Goal: Information Seeking & Learning: Check status

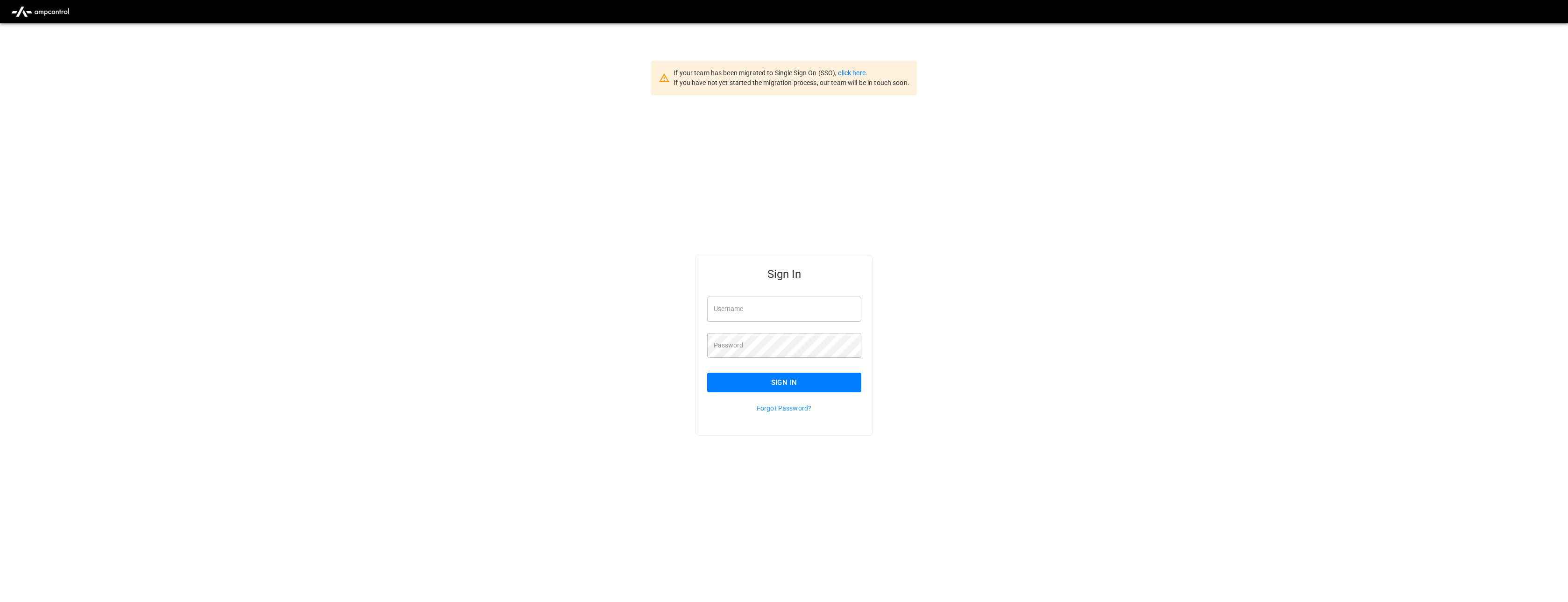
click at [744, 307] on input "Username" at bounding box center [784, 309] width 154 height 25
type input "**********"
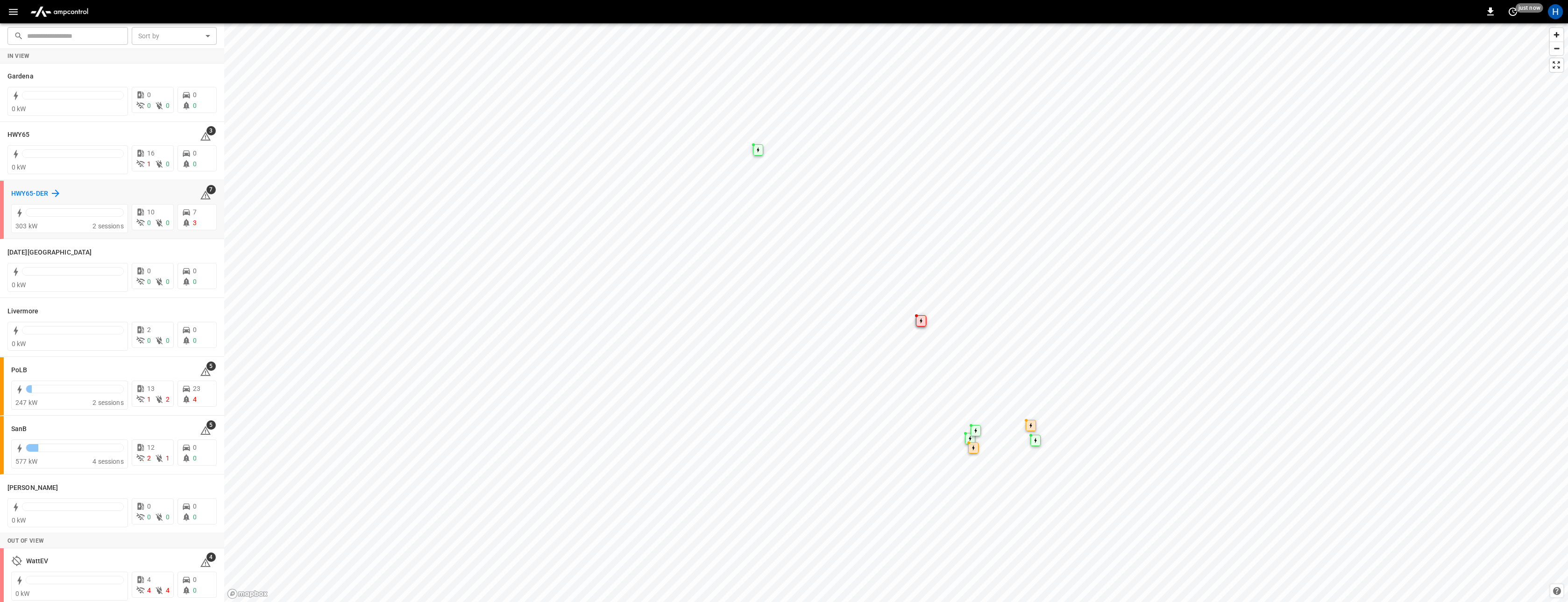
click at [36, 194] on h6 "HWY65-DER" at bounding box center [30, 194] width 37 height 11
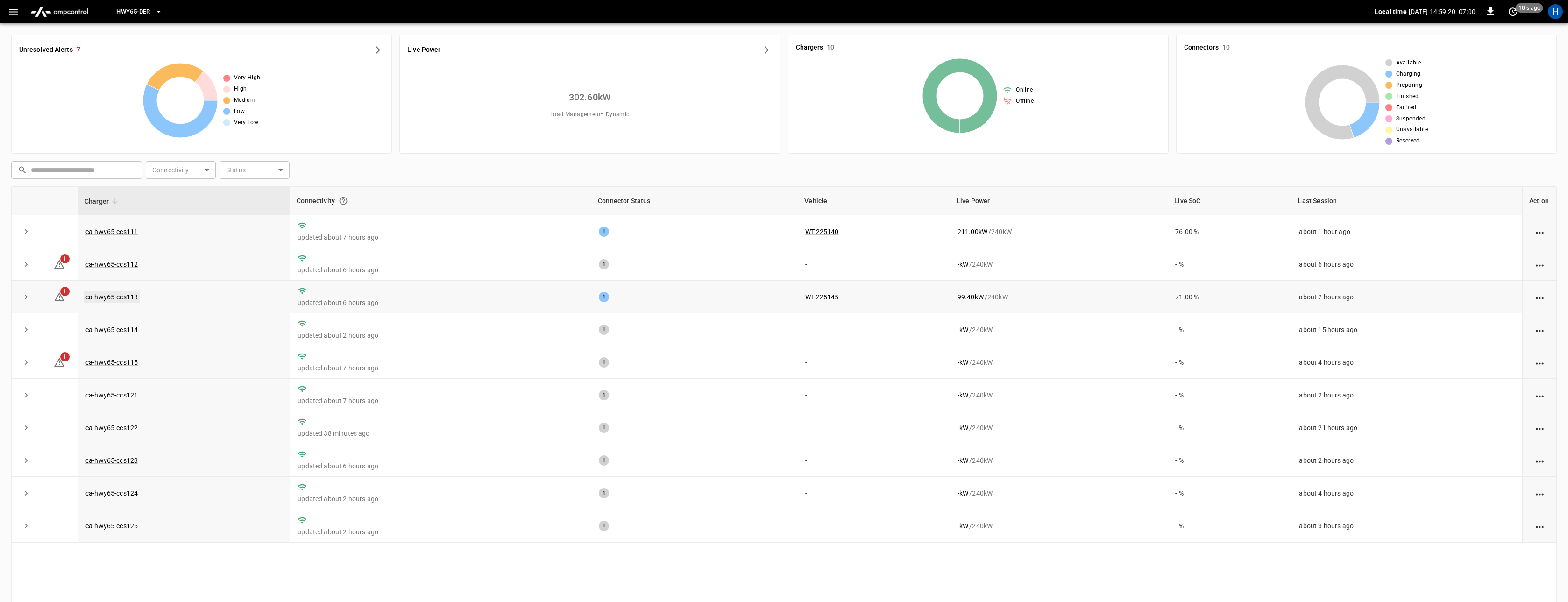
click at [123, 297] on link "ca-hwy65-ccs113" at bounding box center [112, 297] width 56 height 11
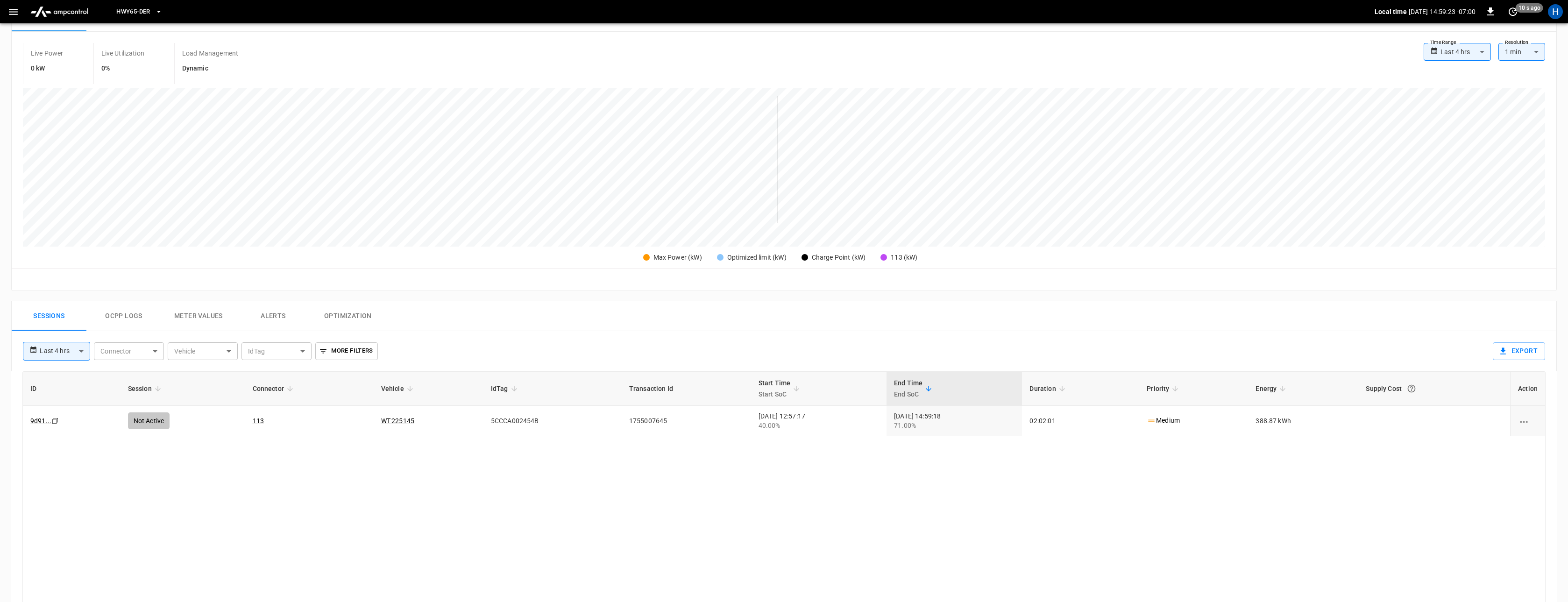
scroll to position [88, 0]
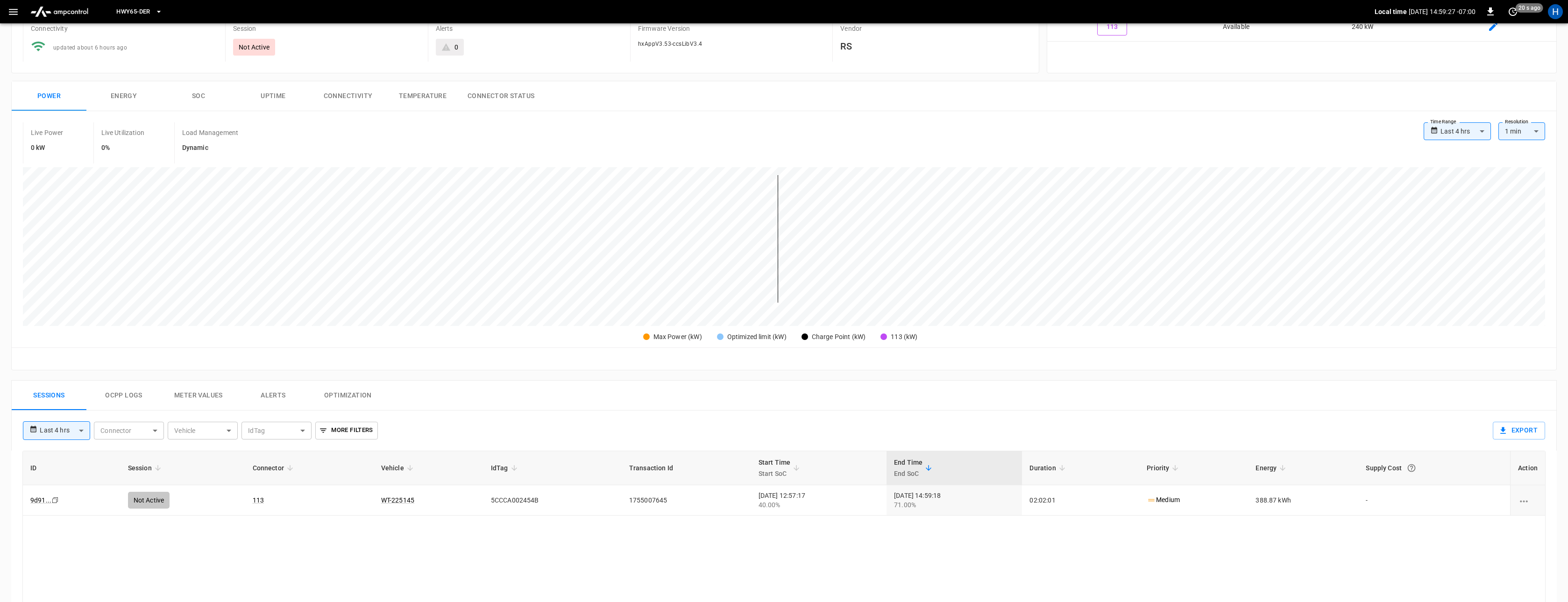
click at [131, 395] on button "Ocpp logs" at bounding box center [124, 395] width 75 height 30
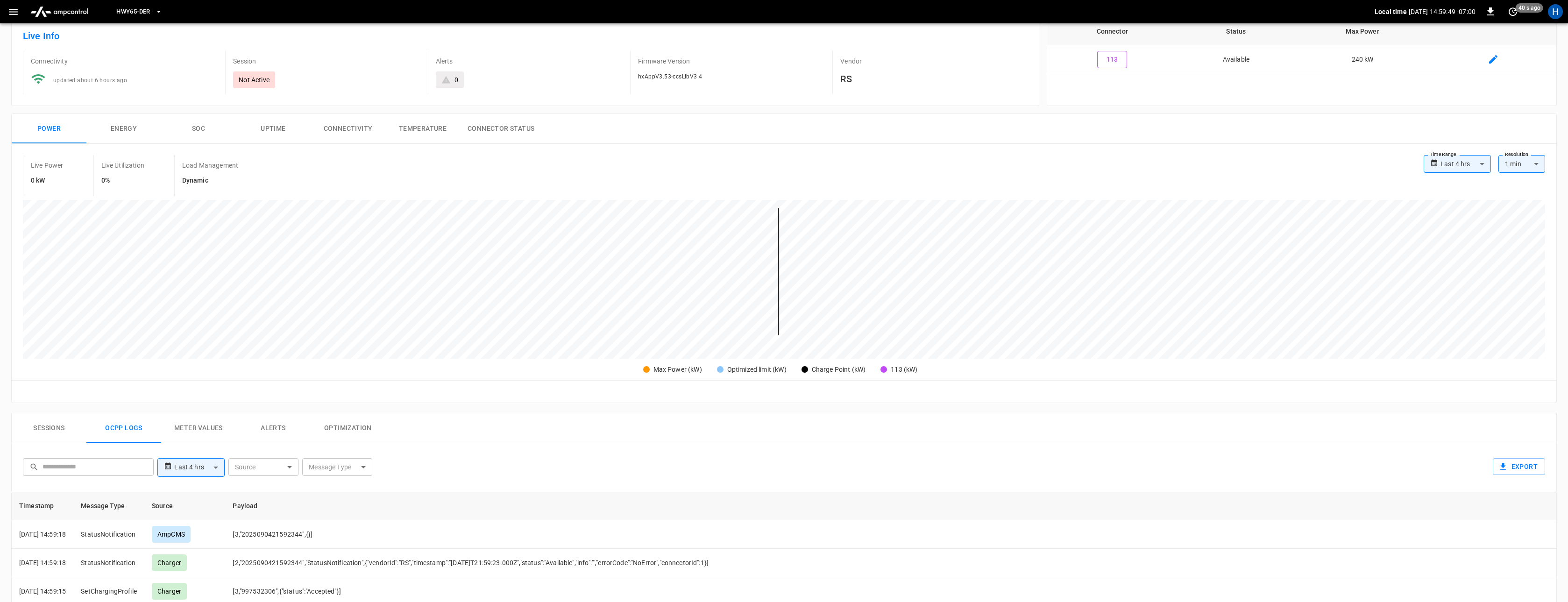
scroll to position [0, 0]
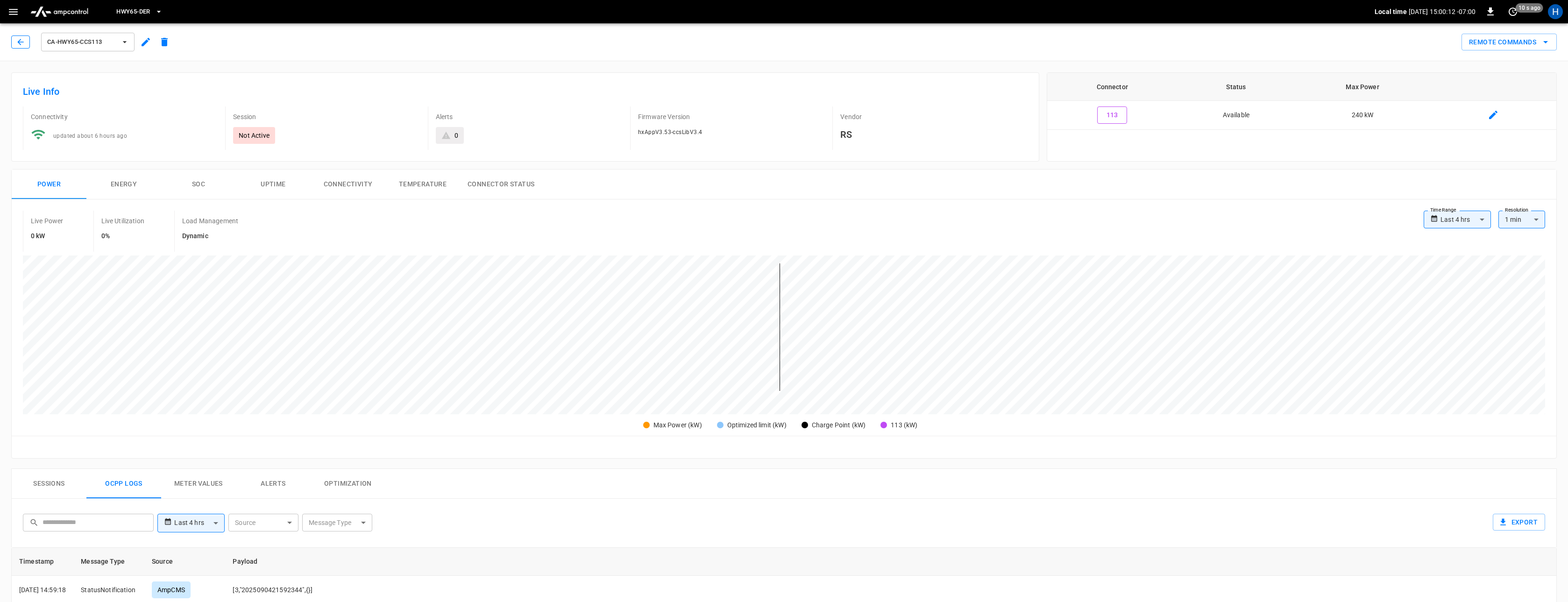
click at [29, 37] on button "button" at bounding box center [20, 41] width 19 height 13
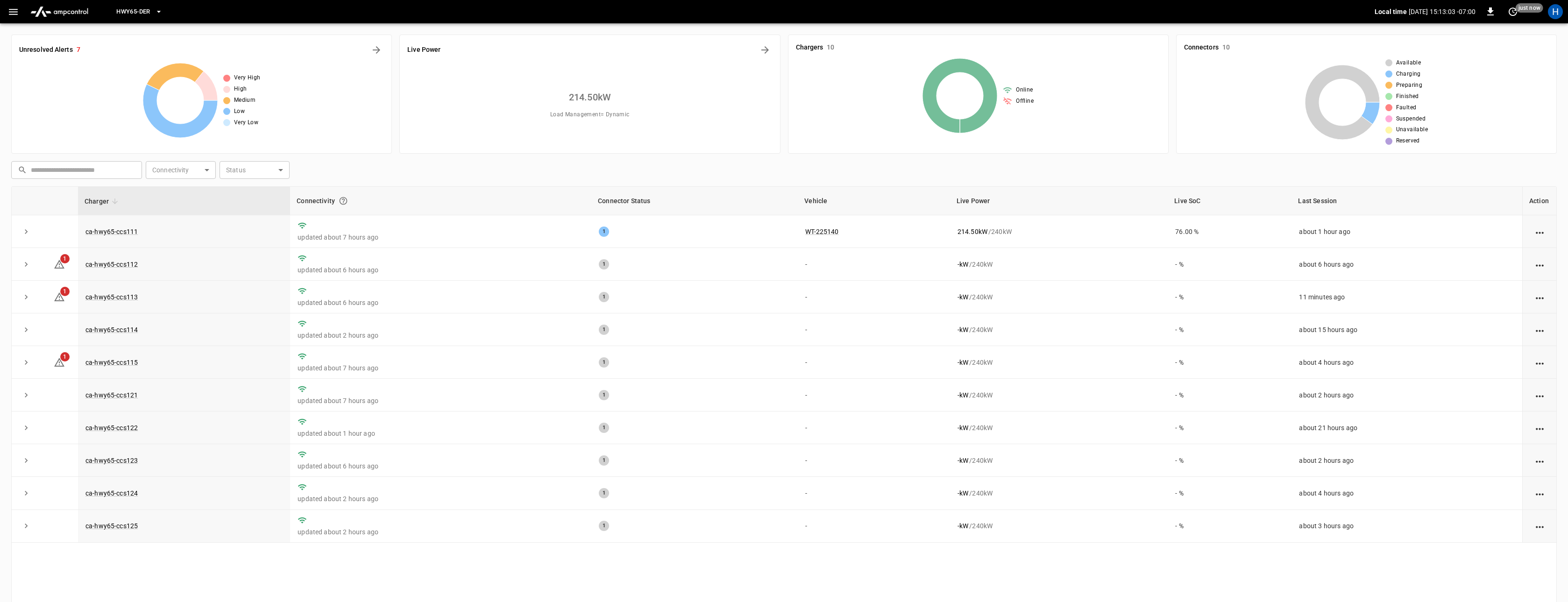
click at [67, 11] on img "menu" at bounding box center [59, 11] width 65 height 18
click at [68, 11] on img "menu" at bounding box center [59, 11] width 65 height 18
click at [134, 12] on span "HWY65-DER" at bounding box center [133, 11] width 34 height 11
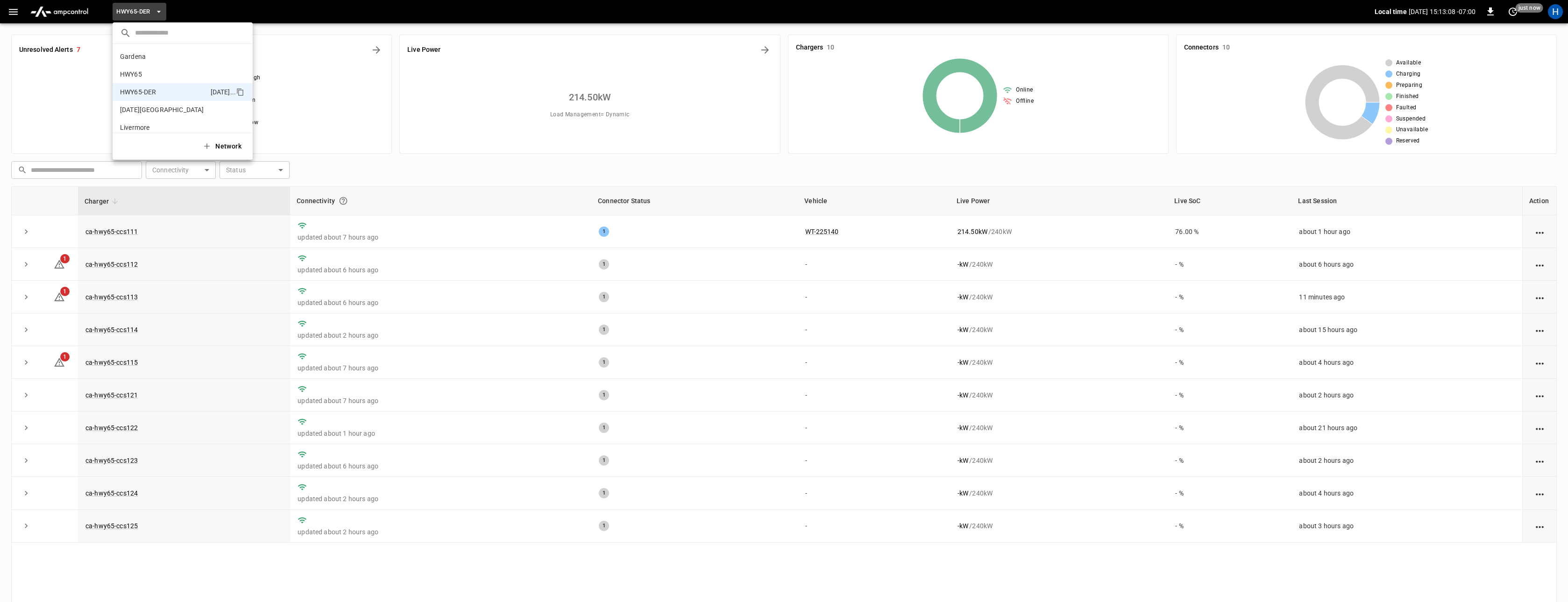
scroll to position [33, 0]
click at [12, 14] on div at bounding box center [784, 301] width 1568 height 602
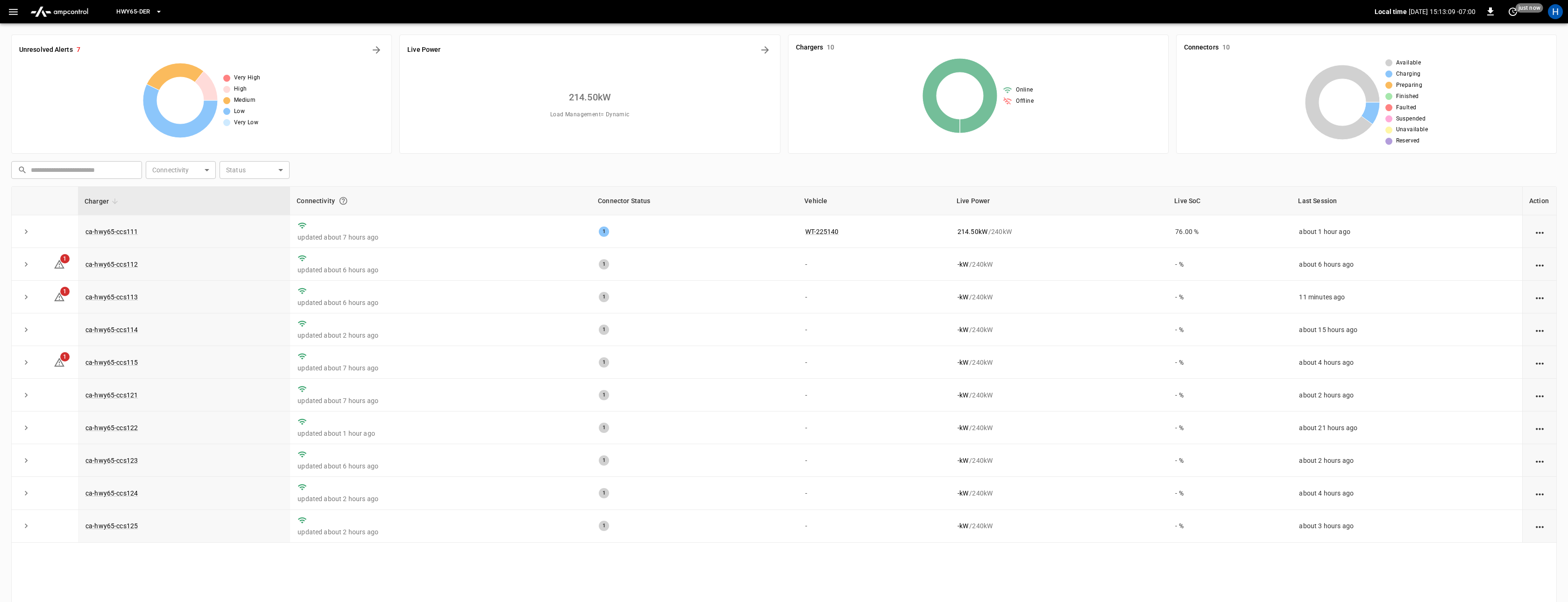
click at [12, 11] on icon "button" at bounding box center [13, 11] width 9 height 6
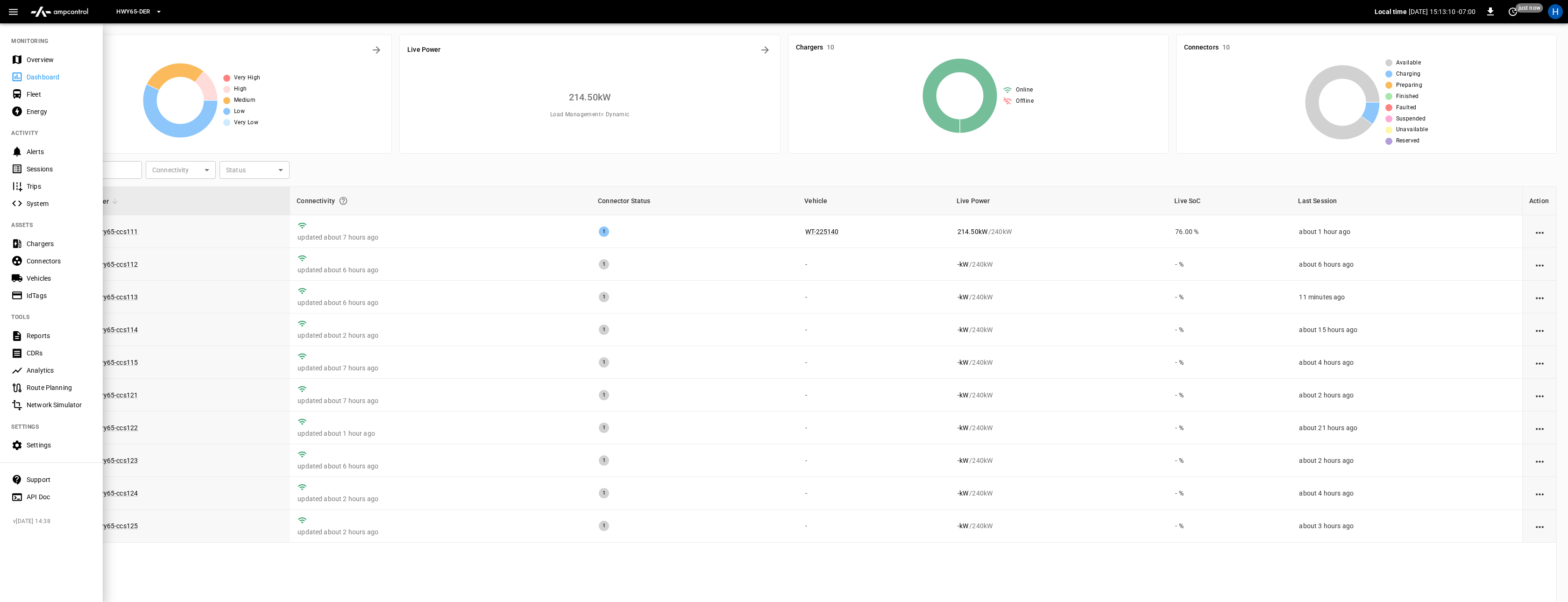
click at [30, 58] on div "Overview" at bounding box center [59, 59] width 65 height 10
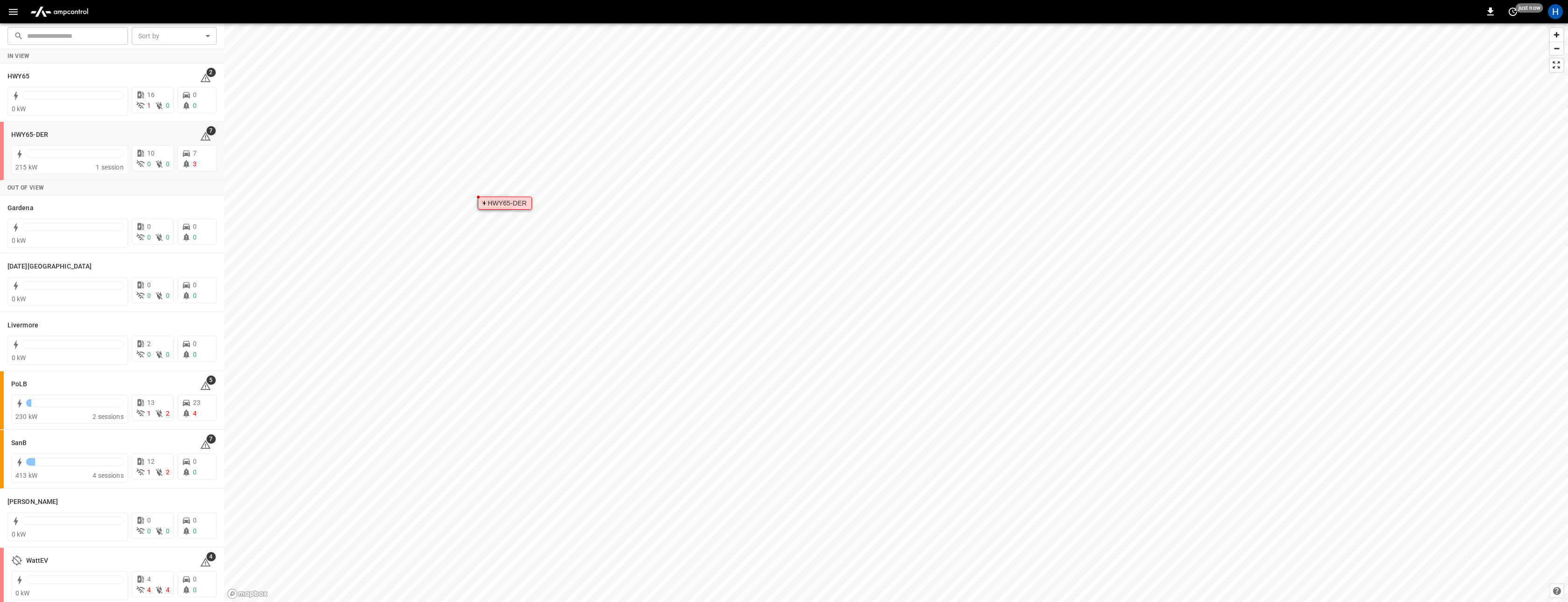
click at [516, 202] on div "HWY65-DER" at bounding box center [507, 203] width 39 height 5
click at [30, 138] on h6 "HWY65-DER" at bounding box center [30, 135] width 37 height 11
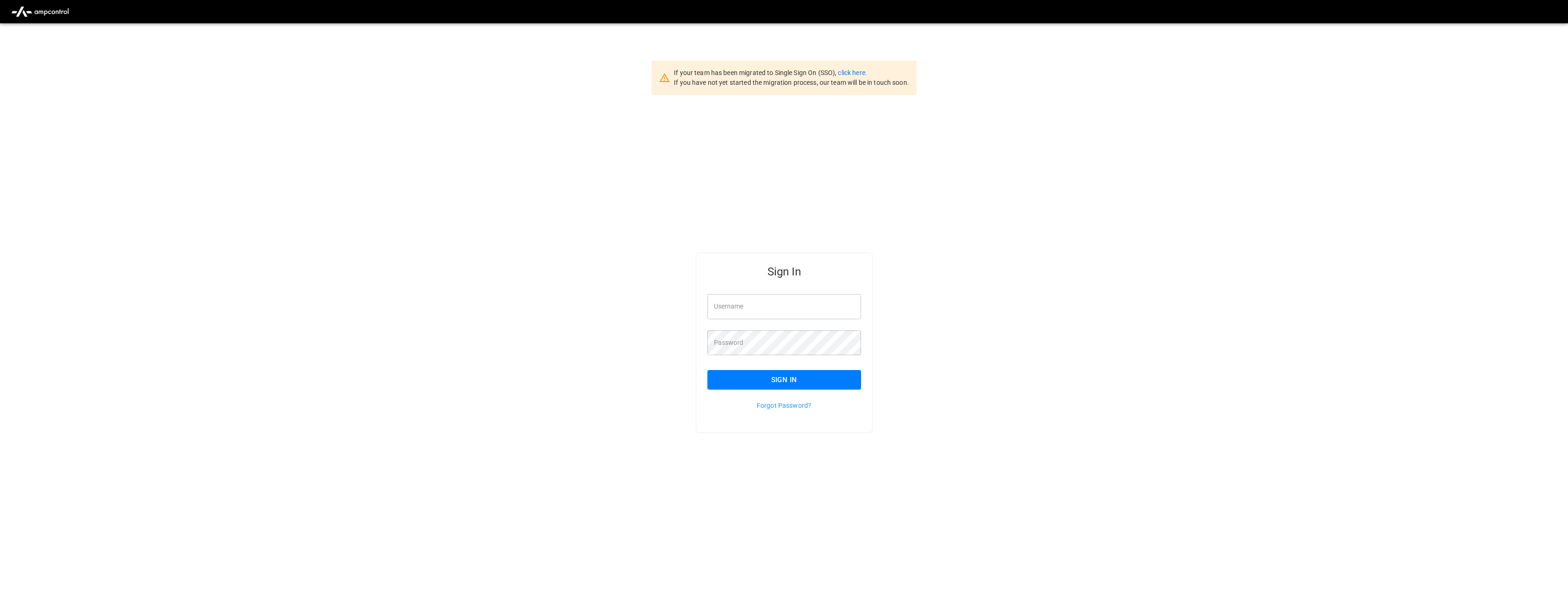
click at [726, 306] on input "Username" at bounding box center [784, 306] width 154 height 25
type input "**********"
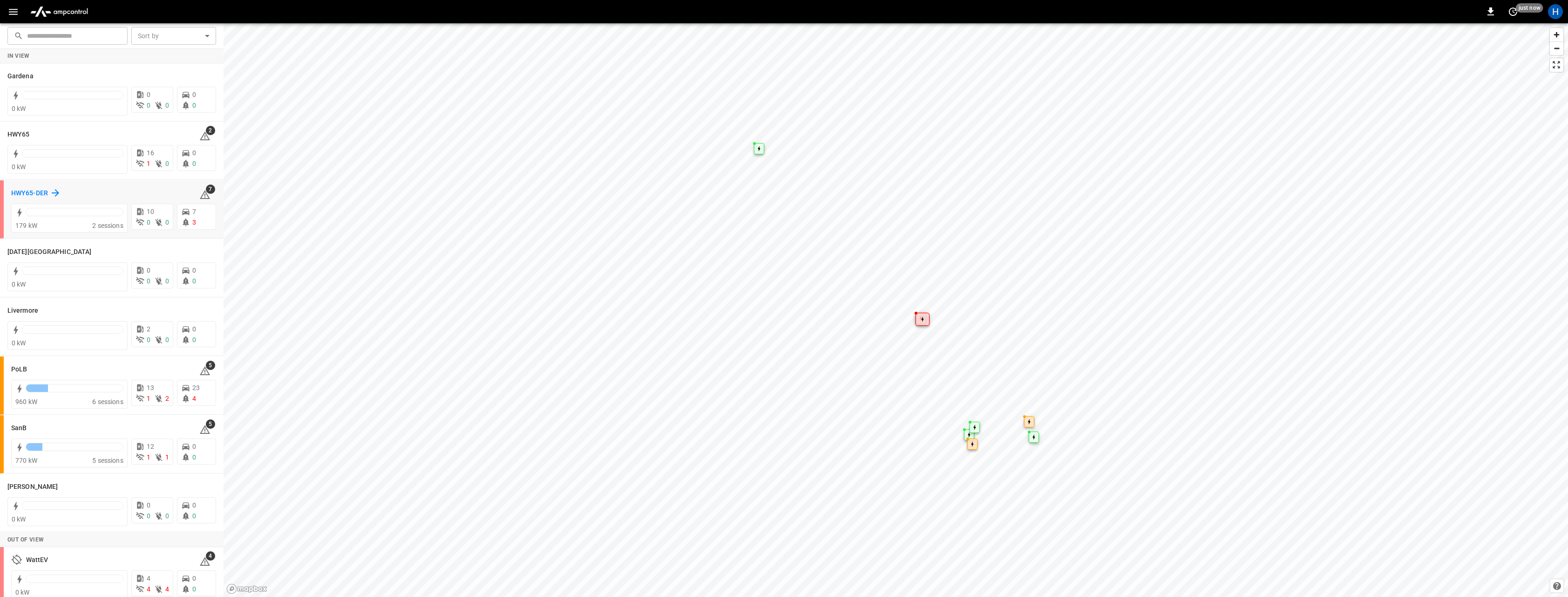
click at [29, 188] on div "HWY65-DER" at bounding box center [36, 193] width 50 height 11
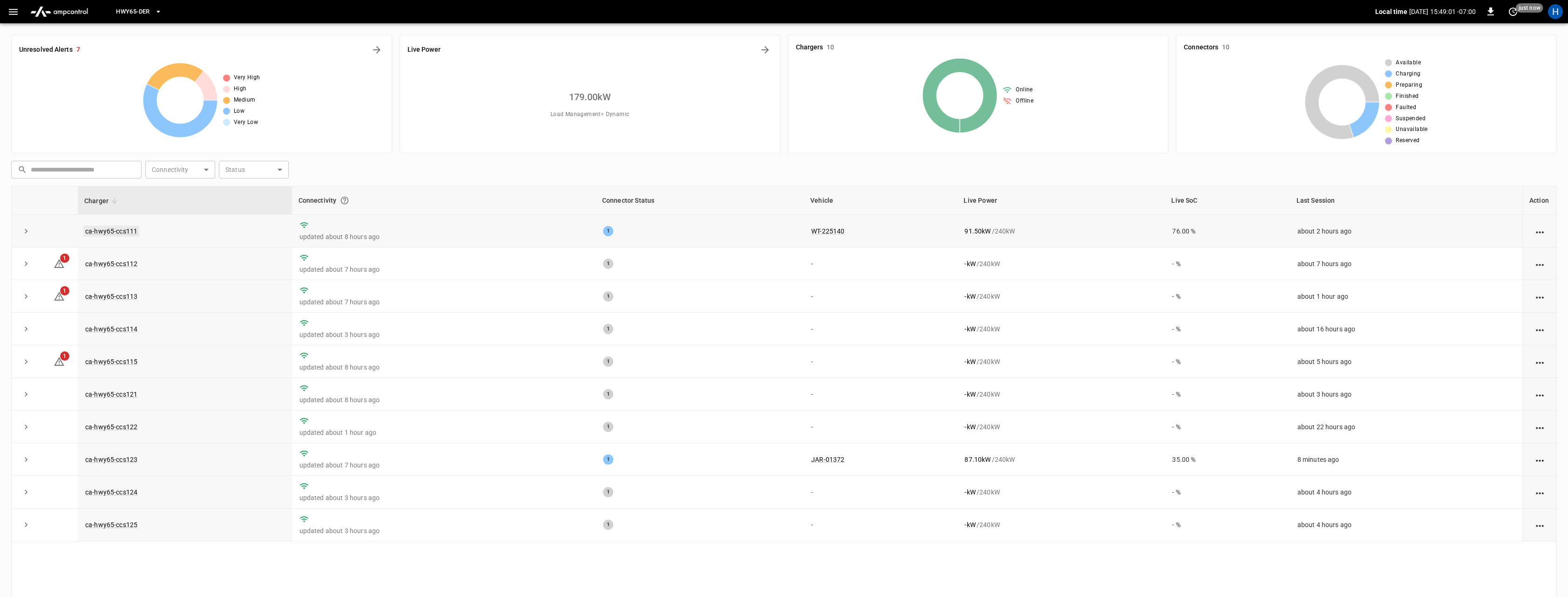
click at [110, 232] on link "ca-hwy65-ccs111" at bounding box center [112, 231] width 56 height 11
click at [119, 232] on link "ca-hwy65-ccs111" at bounding box center [112, 231] width 56 height 11
click at [128, 233] on link "ca-hwy65-ccs111" at bounding box center [112, 231] width 56 height 11
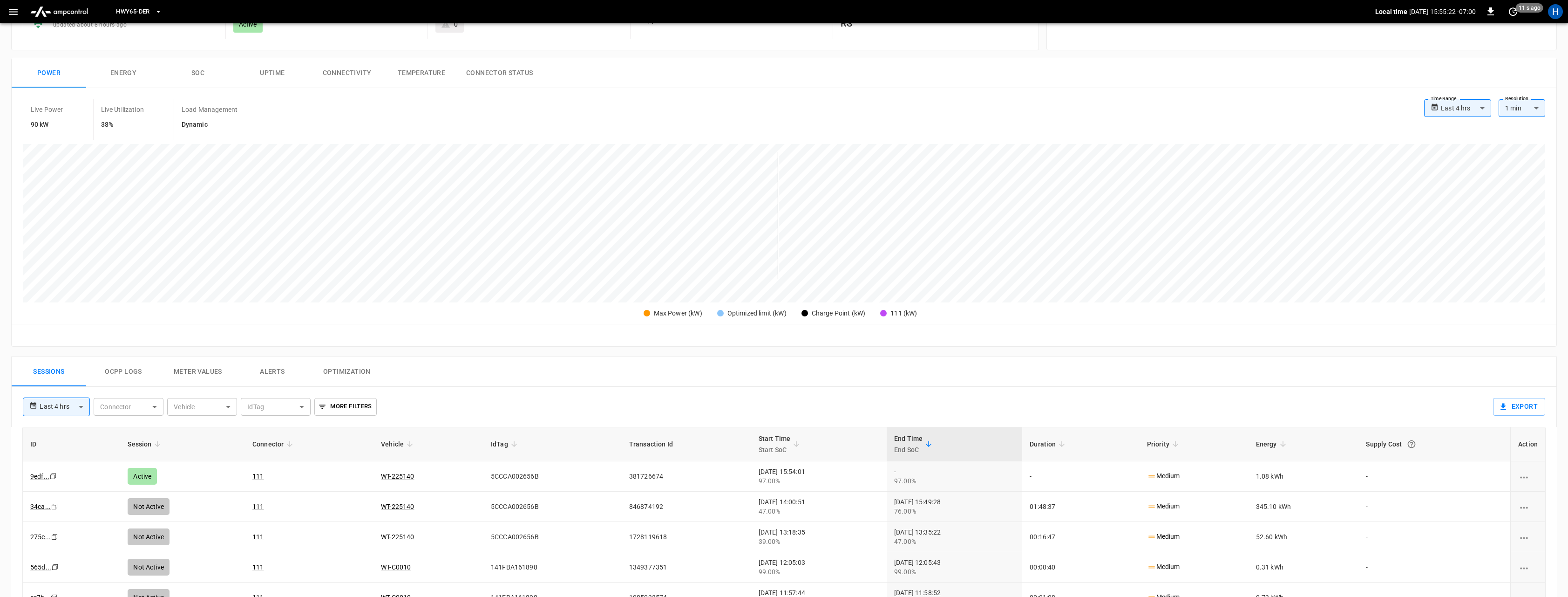
scroll to position [70, 0]
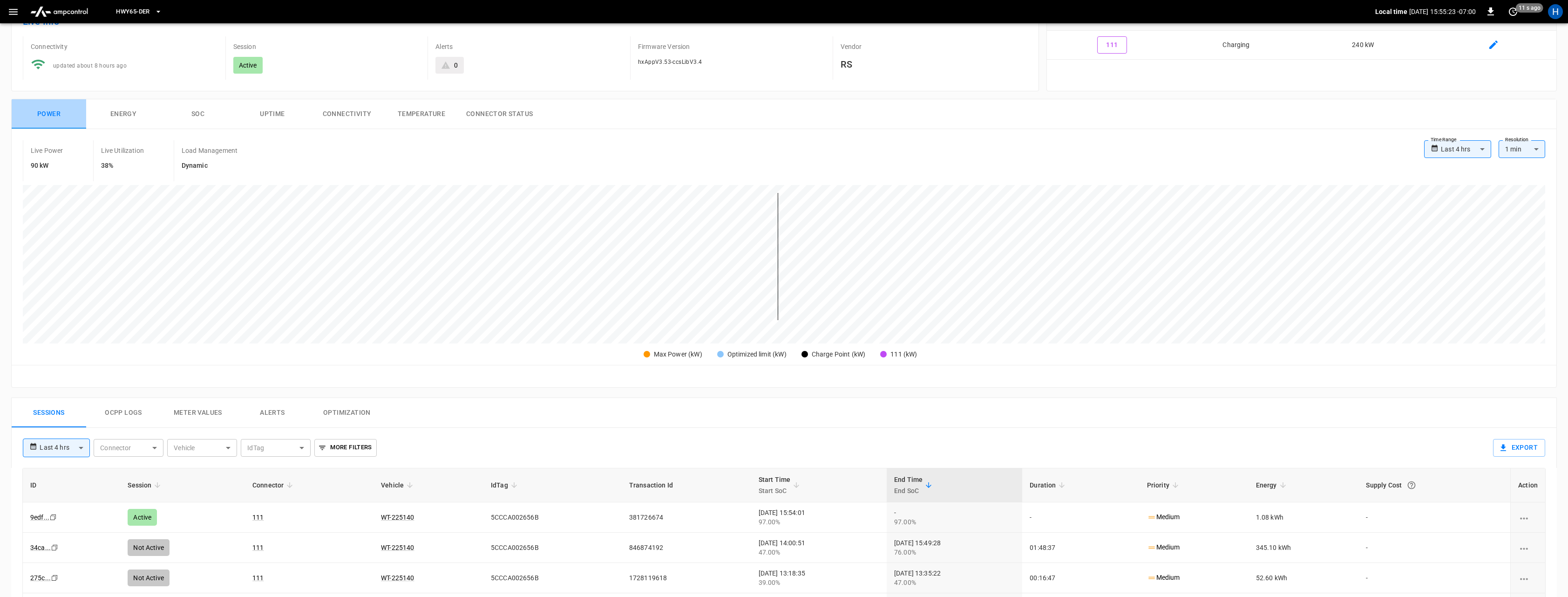
click at [54, 108] on button "Power" at bounding box center [48, 114] width 75 height 30
